Goal: Task Accomplishment & Management: Manage account settings

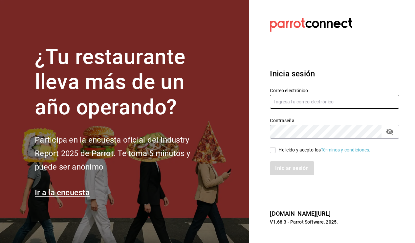
type input "[EMAIL_ADDRESS][DOMAIN_NAME]"
click at [273, 150] on input "He leído y acepto los Términos y condiciones." at bounding box center [273, 150] width 6 height 6
checkbox input "true"
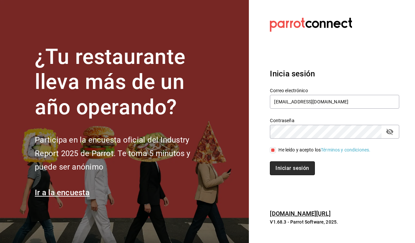
click at [281, 169] on button "Iniciar sesión" at bounding box center [292, 168] width 45 height 14
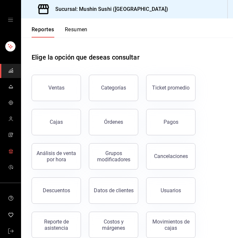
click at [9, 150] on icon "mailbox folders" at bounding box center [10, 150] width 5 height 5
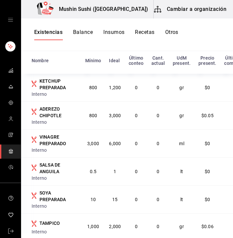
click at [146, 33] on button "Recetas" at bounding box center [144, 34] width 19 height 11
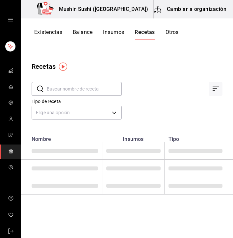
click at [183, 15] on button "Cambiar a organización" at bounding box center [190, 9] width 74 height 18
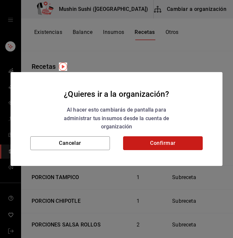
click at [183, 149] on button "Confirmar" at bounding box center [163, 143] width 80 height 14
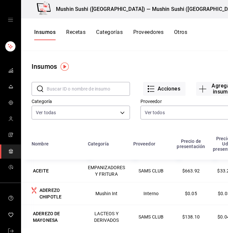
click at [77, 32] on button "Recetas" at bounding box center [75, 34] width 19 height 11
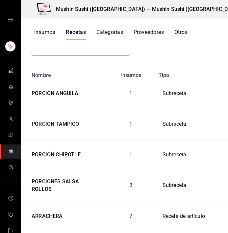
scroll to position [61, 0]
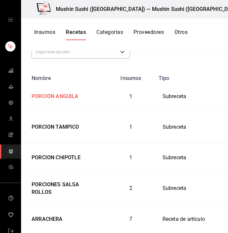
click at [79, 94] on div "PORCION ANGUILA" at bounding box center [64, 95] width 70 height 10
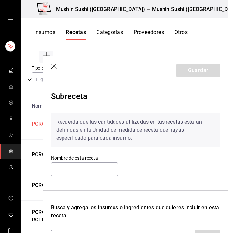
type input "PORCION ANGUILA"
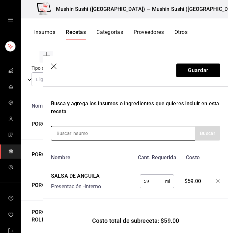
scroll to position [0, 0]
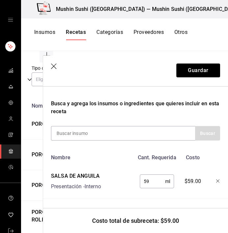
click at [52, 67] on icon "button" at bounding box center [54, 66] width 7 height 7
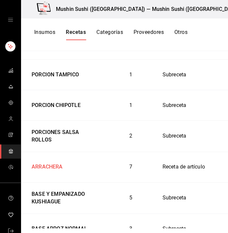
scroll to position [114, 0]
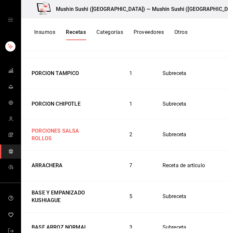
click at [73, 133] on div "PORCIONES SALSA ROLLOS" at bounding box center [64, 134] width 70 height 18
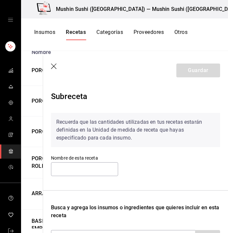
type input "PORCIONES SALSA ROLLOS"
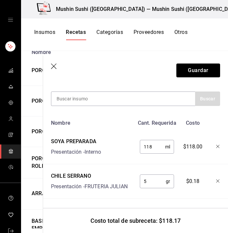
scroll to position [0, 0]
click at [54, 65] on icon "button" at bounding box center [54, 66] width 7 height 7
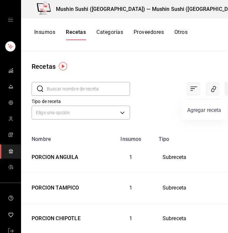
click at [228, 90] on icon "Agregar receta" at bounding box center [232, 89] width 8 height 8
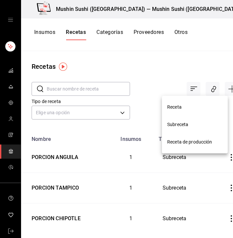
click at [197, 107] on span "Receta" at bounding box center [194, 107] width 55 height 7
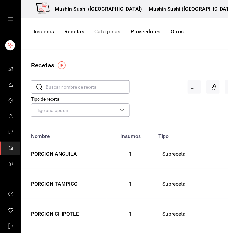
scroll to position [0, 6]
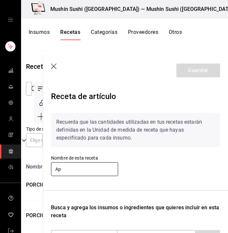
type input "A"
click at [54, 68] on icon "button" at bounding box center [54, 66] width 7 height 7
